Goal: Information Seeking & Learning: Check status

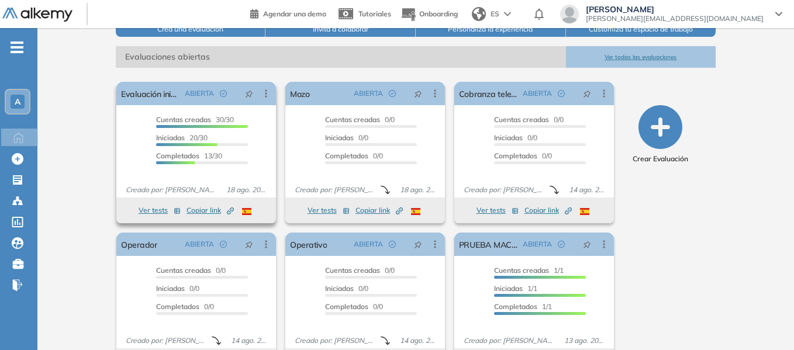
scroll to position [195, 0]
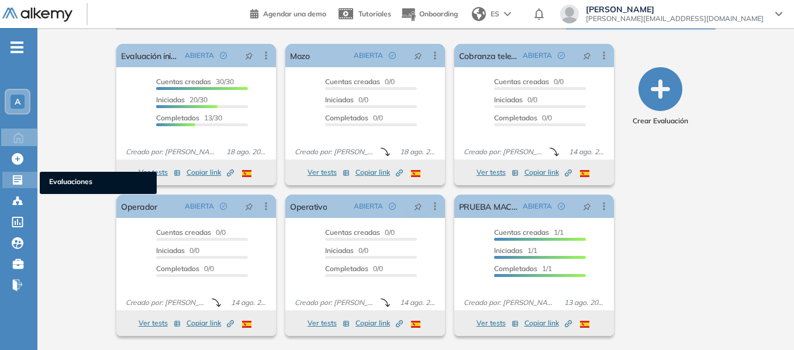
click at [8, 177] on div "Evaluaciones Evaluaciones" at bounding box center [19, 180] width 35 height 16
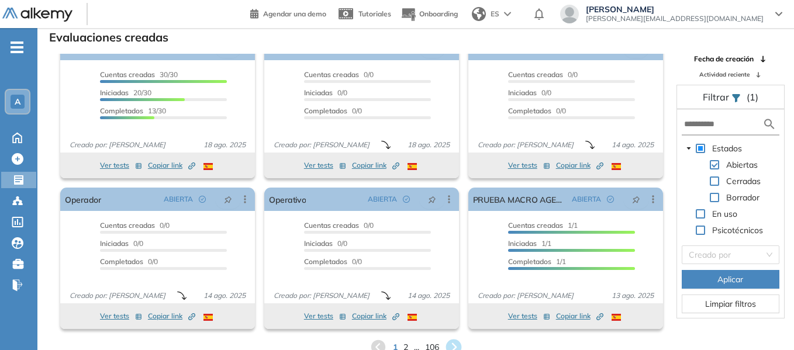
click at [453, 349] on icon at bounding box center [454, 348] width 16 height 16
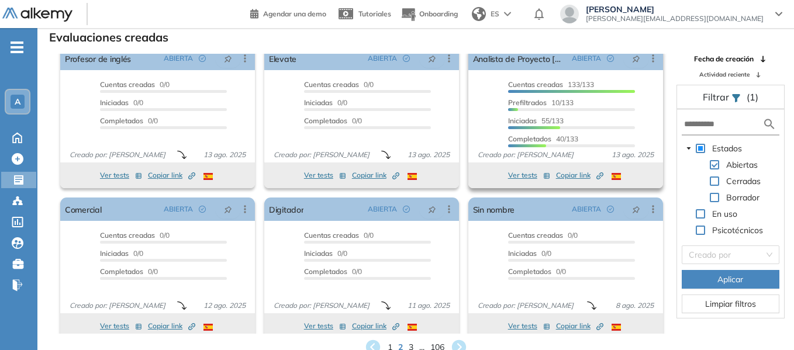
scroll to position [22, 0]
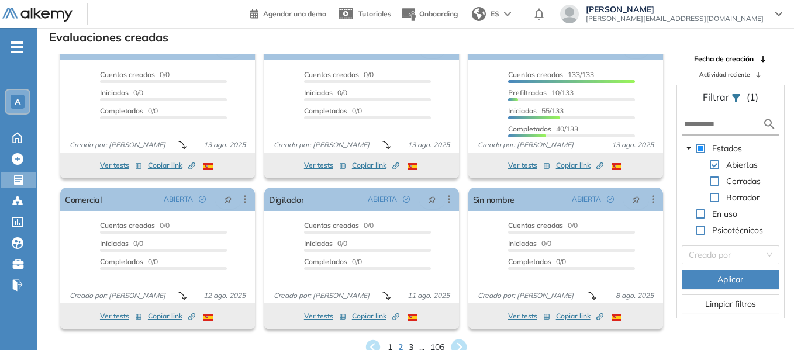
click at [454, 346] on icon at bounding box center [459, 348] width 16 height 16
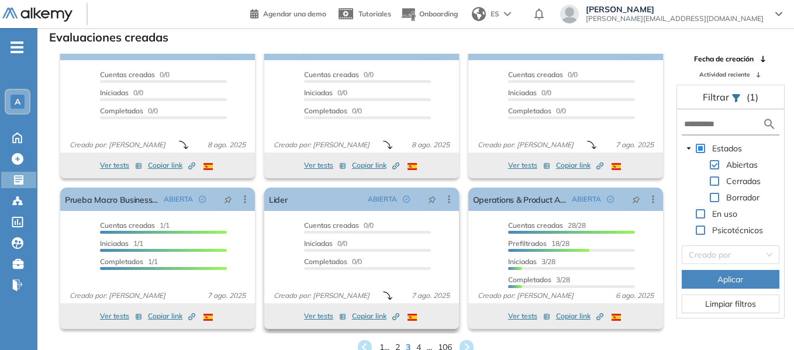
click at [405, 272] on div "Cuentas creadas 0/0 Prefiltrados 0/0 Iniciadas 0/0 Completados 0/0" at bounding box center [367, 248] width 127 height 54
click at [318, 315] on button "Ver tests" at bounding box center [325, 316] width 42 height 14
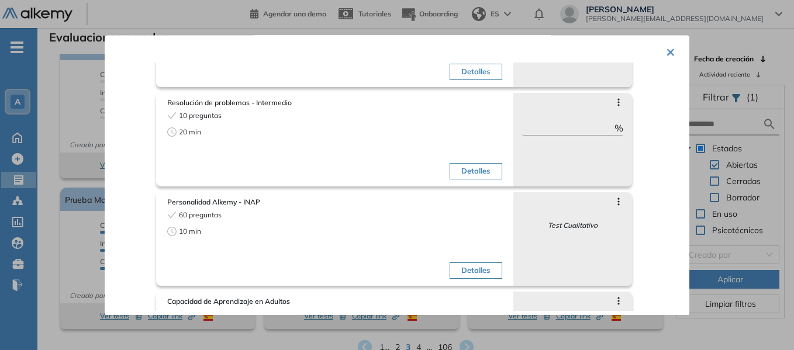
scroll to position [0, 0]
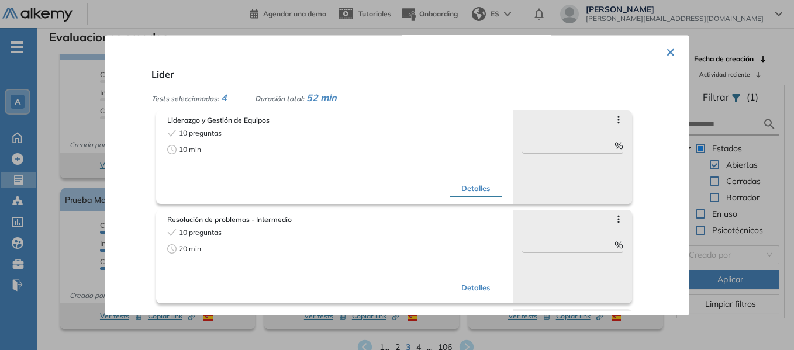
click at [669, 48] on button "×" at bounding box center [670, 51] width 9 height 23
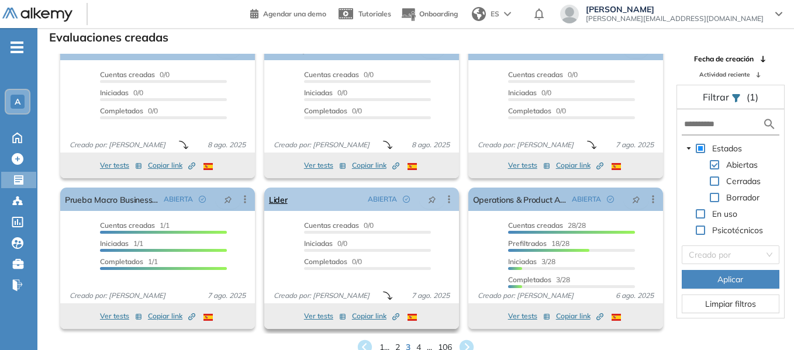
click at [449, 200] on icon at bounding box center [450, 199] width 2 height 8
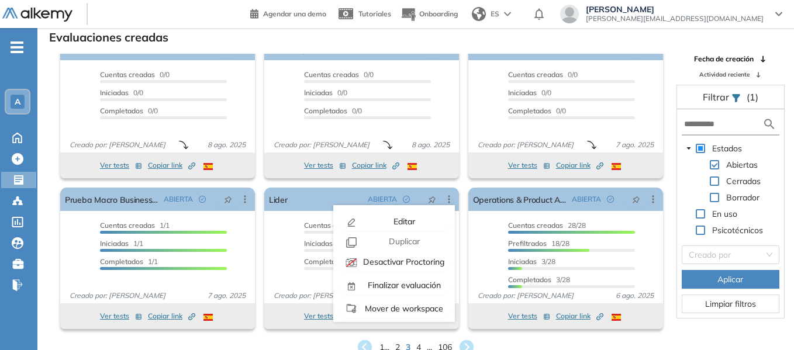
click at [423, 346] on div "1 ... 2 3 4 ... 106" at bounding box center [416, 348] width 738 height 18
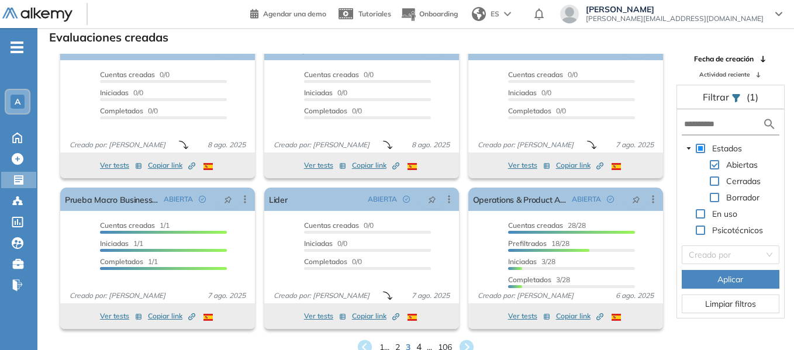
click at [419, 345] on span "4" at bounding box center [418, 347] width 5 height 13
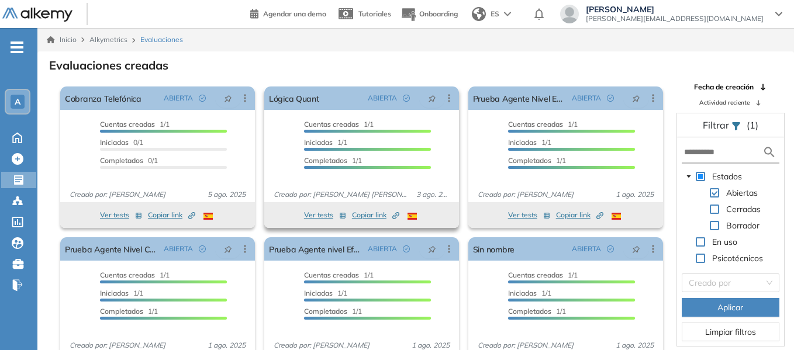
click at [421, 217] on div "Ver tests Copiar link Created by potrace 1.16, written by [PERSON_NAME] [DATE]-…" at bounding box center [361, 215] width 183 height 14
click at [444, 98] on icon at bounding box center [449, 98] width 12 height 12
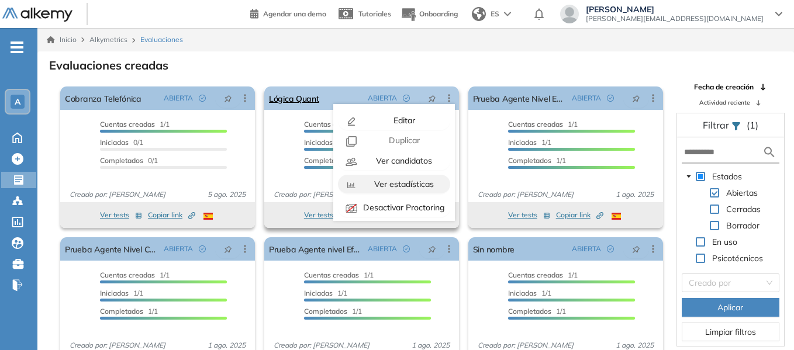
click at [364, 186] on div "Ver estadísticas" at bounding box center [403, 184] width 86 height 13
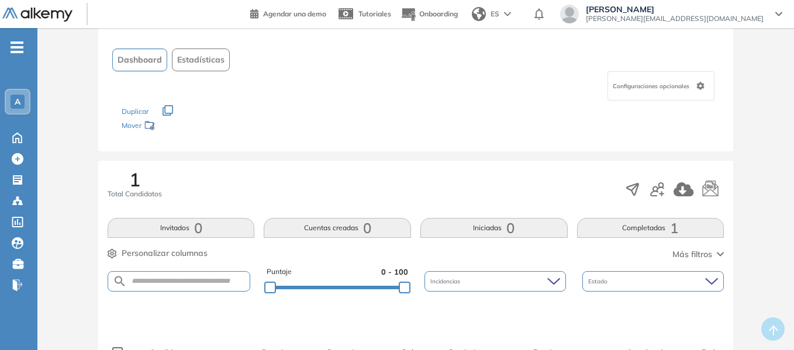
scroll to position [58, 0]
click at [352, 233] on button "Cuentas creadas 0" at bounding box center [337, 230] width 147 height 20
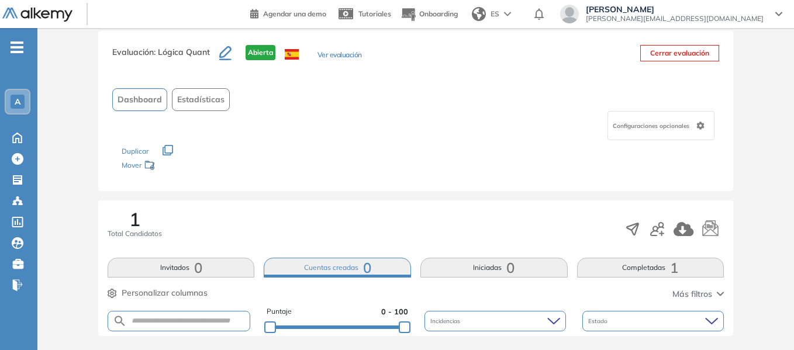
scroll to position [0, 0]
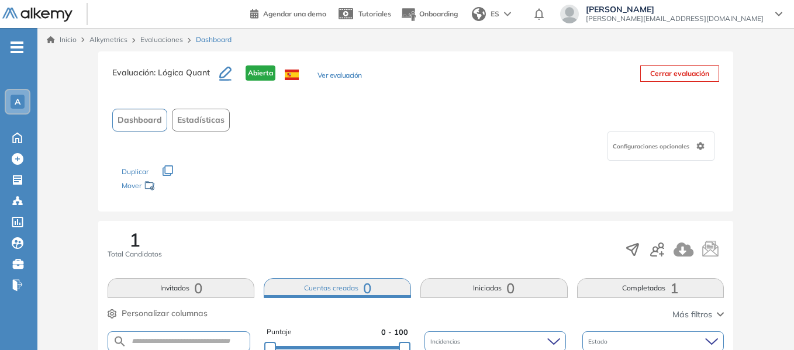
click at [167, 40] on link "Evaluaciones" at bounding box center [161, 39] width 43 height 9
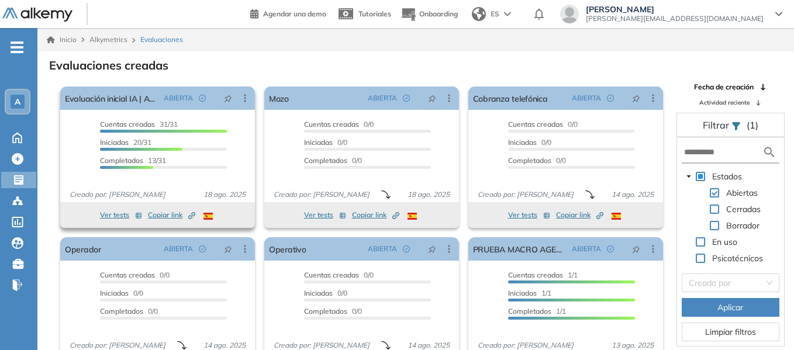
click at [250, 146] on div "Cuentas creadas 31/31 Prefiltrados 0/31 Iniciadas 20/31 Completados 13/31" at bounding box center [157, 149] width 195 height 61
click at [246, 96] on icon at bounding box center [245, 98] width 12 height 12
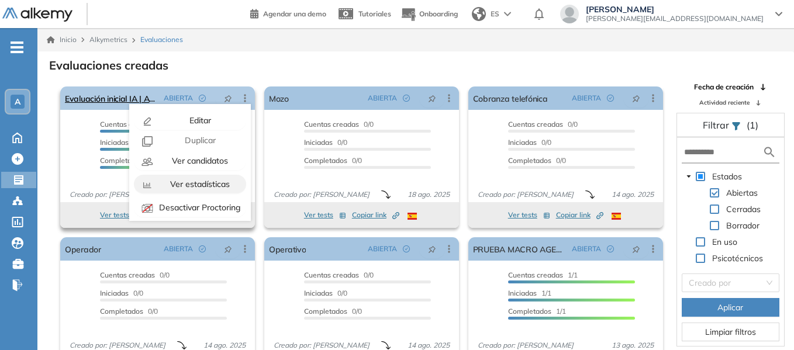
click at [204, 179] on span "Ver estadísticas" at bounding box center [199, 184] width 62 height 11
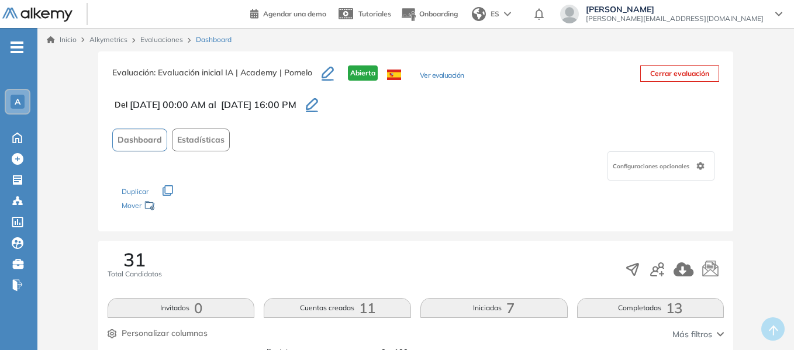
click at [177, 136] on span "Estadísticas" at bounding box center [200, 140] width 47 height 12
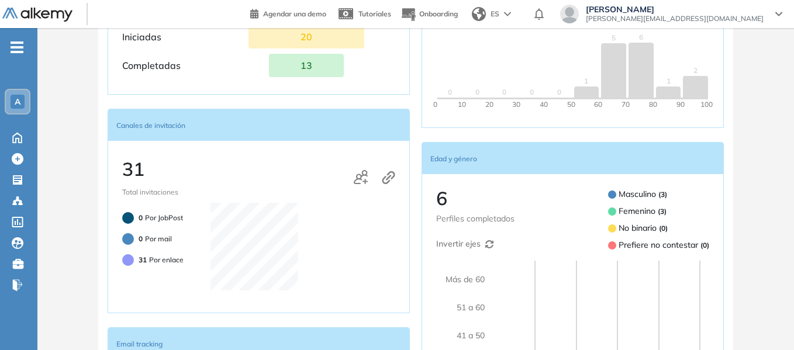
scroll to position [381, 0]
